Goal: Transaction & Acquisition: Obtain resource

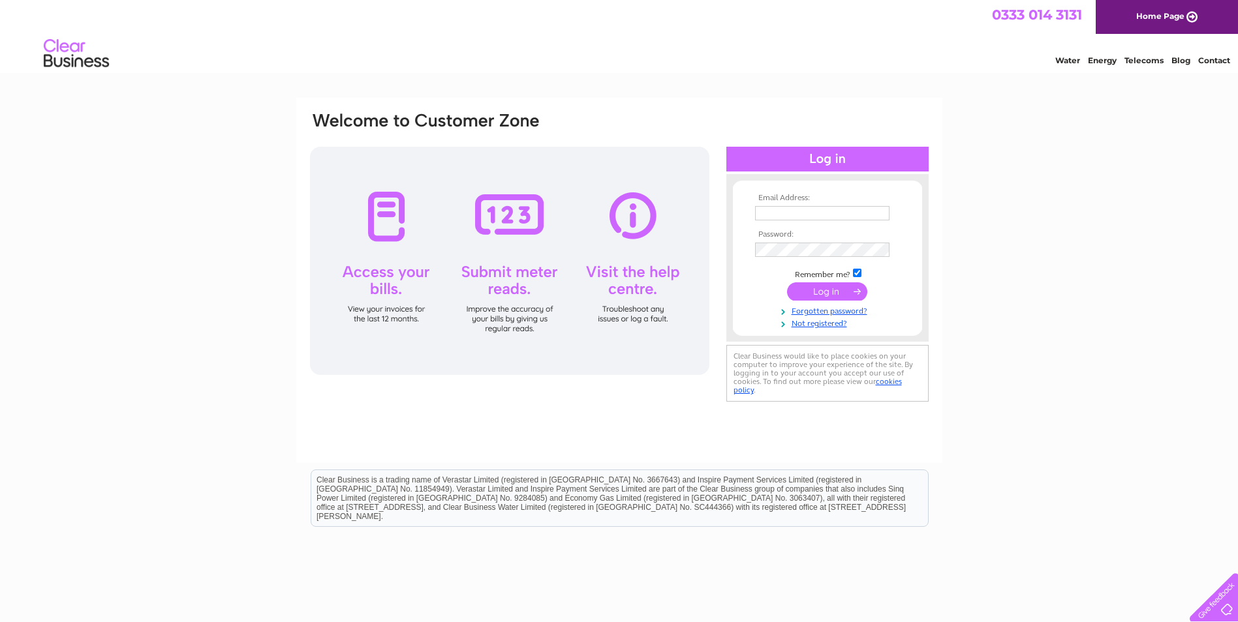
type input "fraser.crown@Linn.co.uk"
click at [820, 291] on input "submit" at bounding box center [827, 292] width 80 height 18
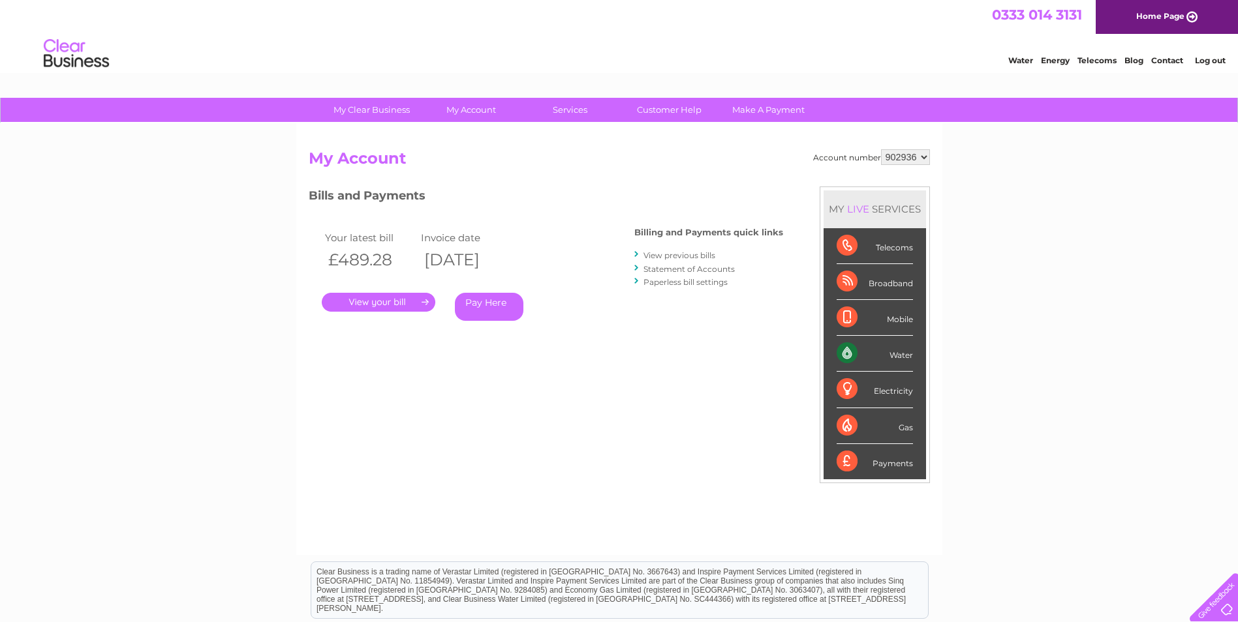
click at [392, 305] on link "." at bounding box center [379, 302] width 114 height 19
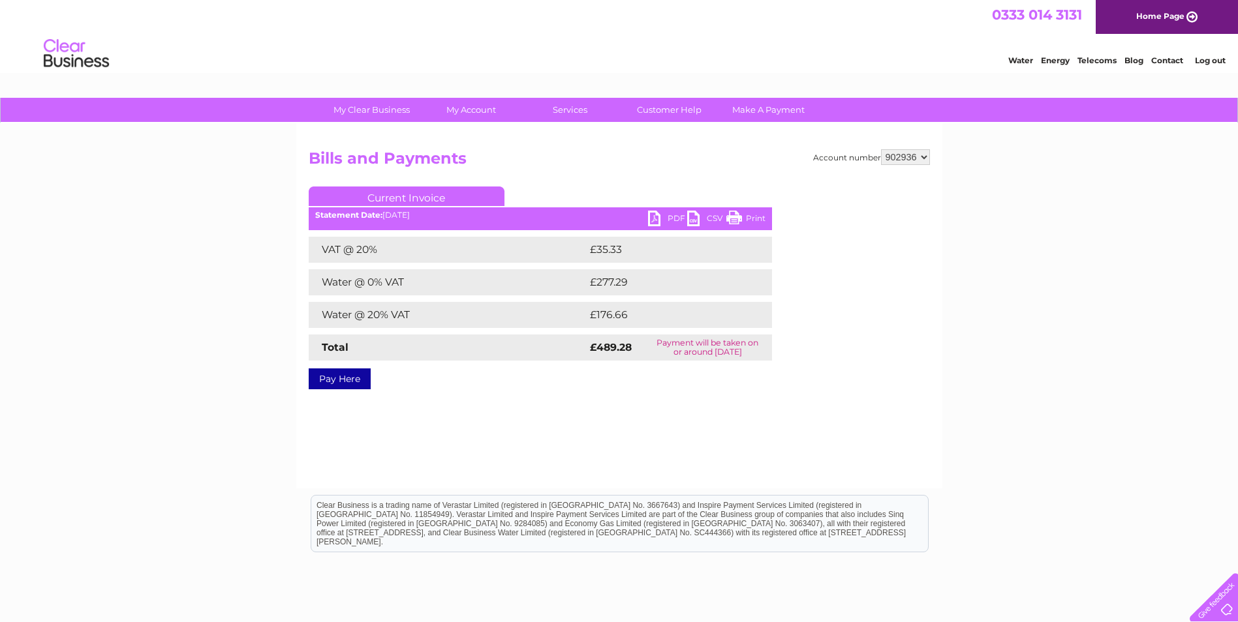
click at [656, 220] on link "PDF" at bounding box center [667, 220] width 39 height 19
click at [655, 219] on link "PDF" at bounding box center [667, 220] width 39 height 19
click at [1205, 56] on link "Log out" at bounding box center [1210, 60] width 31 height 10
